Goal: Transaction & Acquisition: Book appointment/travel/reservation

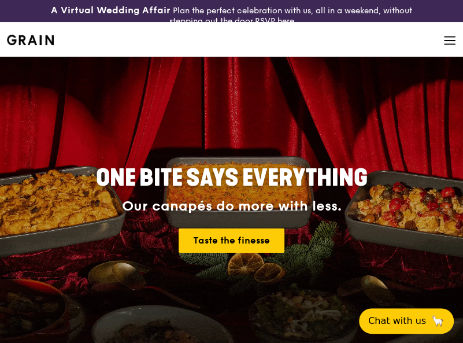
scroll to position [58, 0]
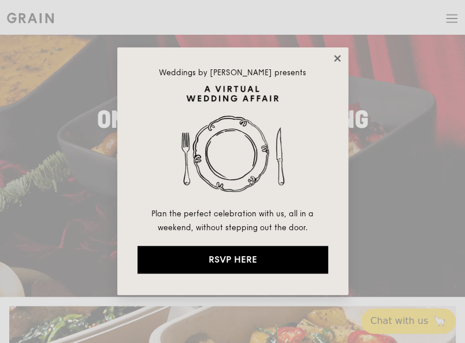
click at [336, 54] on icon at bounding box center [337, 58] width 10 height 10
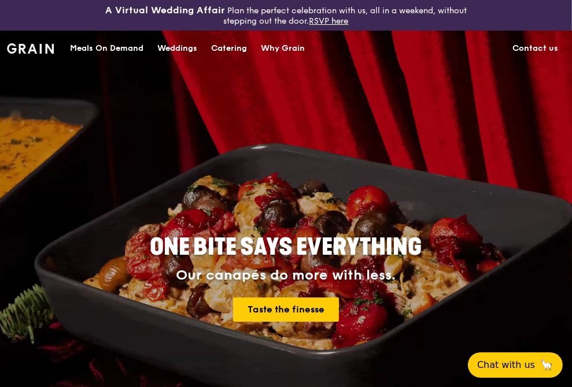
click at [225, 51] on div "Catering" at bounding box center [229, 48] width 36 height 35
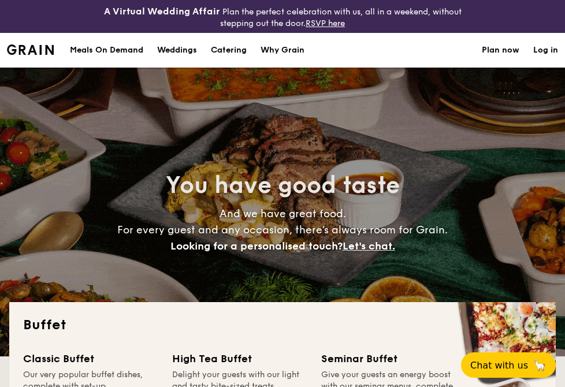
select select
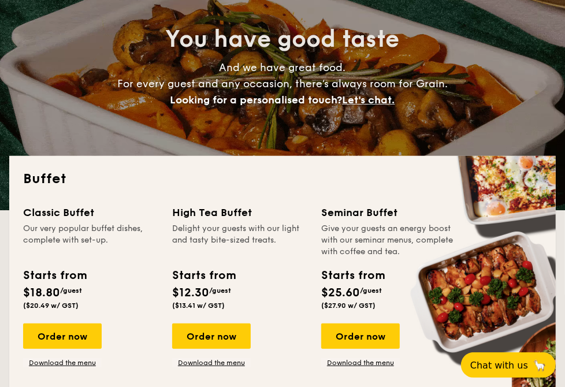
scroll to position [58, 0]
